Goal: Complete application form: Complete application form

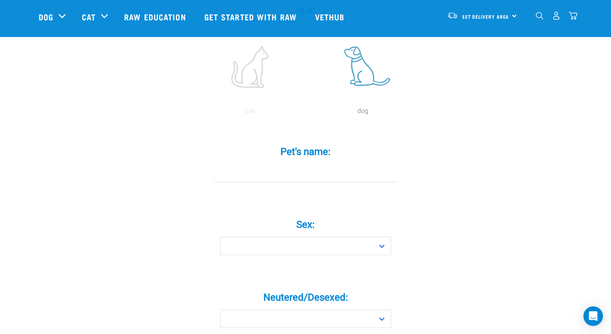
scroll to position [186, 0]
click at [359, 70] on label at bounding box center [363, 66] width 110 height 69
click at [306, 113] on input "radio" at bounding box center [306, 113] width 0 height 0
click at [319, 167] on input "Pet's name: *" at bounding box center [305, 173] width 183 height 18
type input "fox"
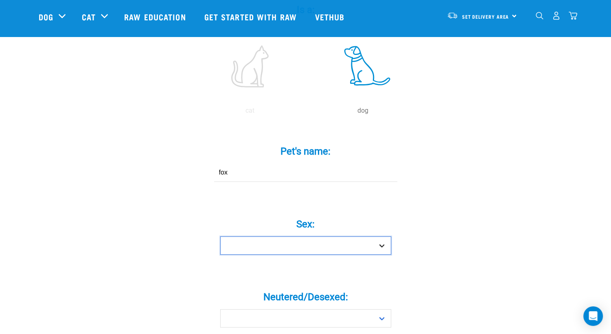
click at [276, 236] on select "Boy Girl" at bounding box center [305, 245] width 171 height 18
select select "boy"
click at [220, 236] on select "Boy Girl" at bounding box center [305, 245] width 171 height 18
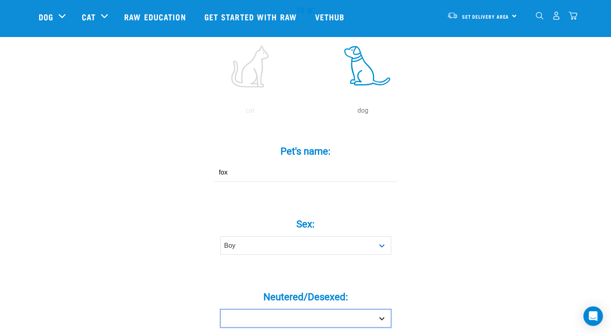
click at [287, 309] on select "Yes No" at bounding box center [305, 318] width 171 height 18
select select "no"
click at [220, 309] on select "Yes No" at bounding box center [305, 318] width 171 height 18
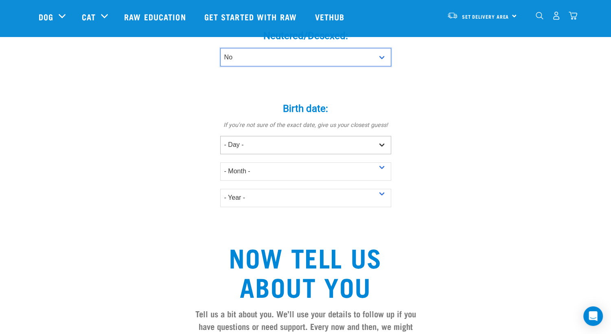
scroll to position [449, 0]
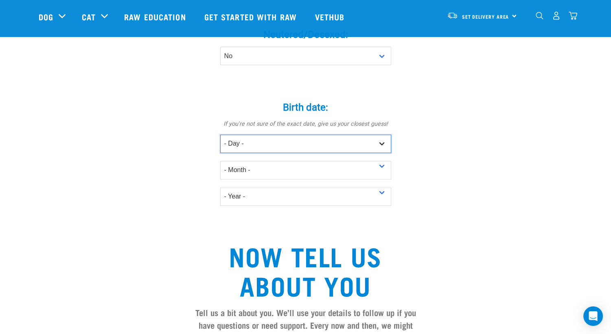
click at [261, 135] on select "- Day - 1 2 3 4 5 6 7 8 9 10 11 12 13 14 15 16 17 18 19 20 21 22 23 24 25 26 27" at bounding box center [305, 144] width 171 height 18
select select "2"
click at [220, 135] on select "- Day - 1 2 3 4 5 6 7 8 9 10 11 12 13 14 15 16 17 18 19 20 21 22 23 24 25 26 27" at bounding box center [305, 144] width 171 height 18
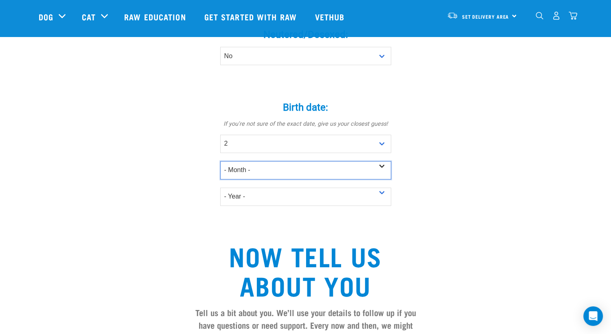
click at [238, 161] on select "- Month - January February March April May June July August September October N…" at bounding box center [305, 170] width 171 height 18
select select "January"
click at [220, 161] on select "- Month - January February March April May June July August September October N…" at bounding box center [305, 170] width 171 height 18
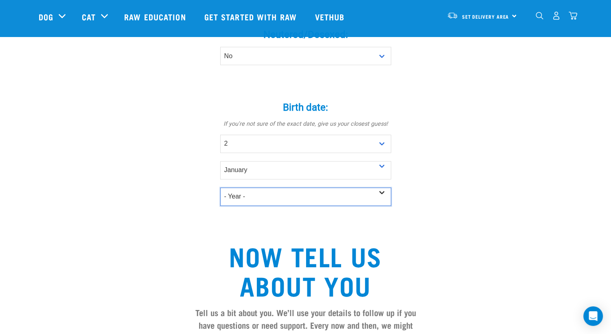
click at [243, 188] on select "- Year - 2025 2024 2023 2022 2021 2020 2019 2018 2017 2016 2015 2014 2013 2012" at bounding box center [305, 197] width 171 height 18
select select "2025"
click at [220, 188] on select "- Year - 2025 2024 2023 2022 2021 2020 2019 2018 2017 2016 2015 2014 2013 2012" at bounding box center [305, 197] width 171 height 18
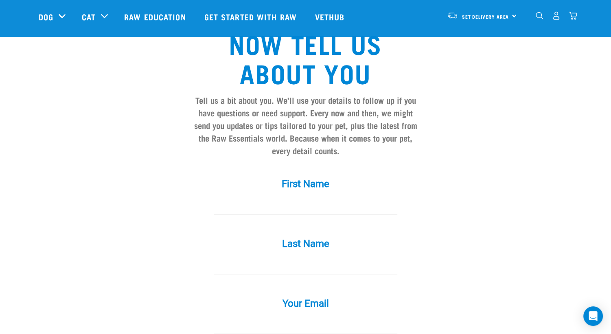
scroll to position [662, 0]
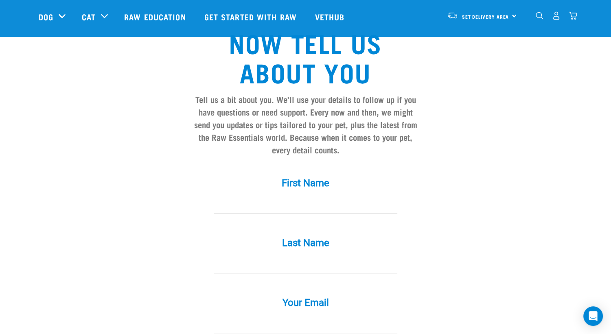
click at [295, 195] on input "First Name *" at bounding box center [305, 204] width 183 height 18
type input "r"
type input "k"
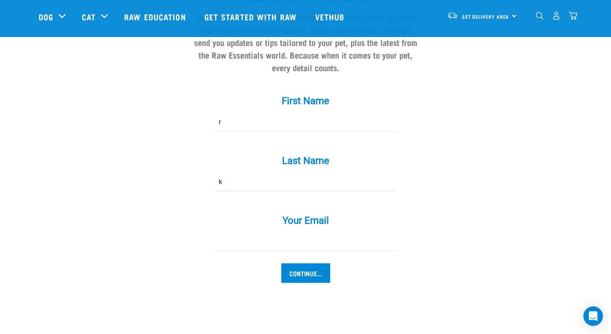
scroll to position [748, 0]
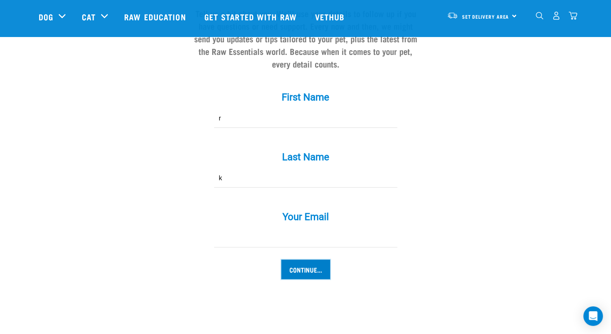
click at [302, 260] on input "Continue..." at bounding box center [305, 270] width 49 height 20
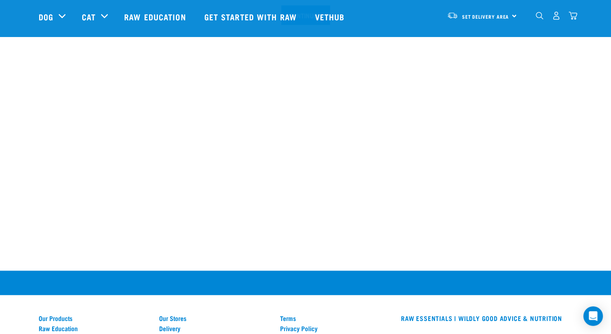
scroll to position [1003, 0]
